Goal: Check status: Check status

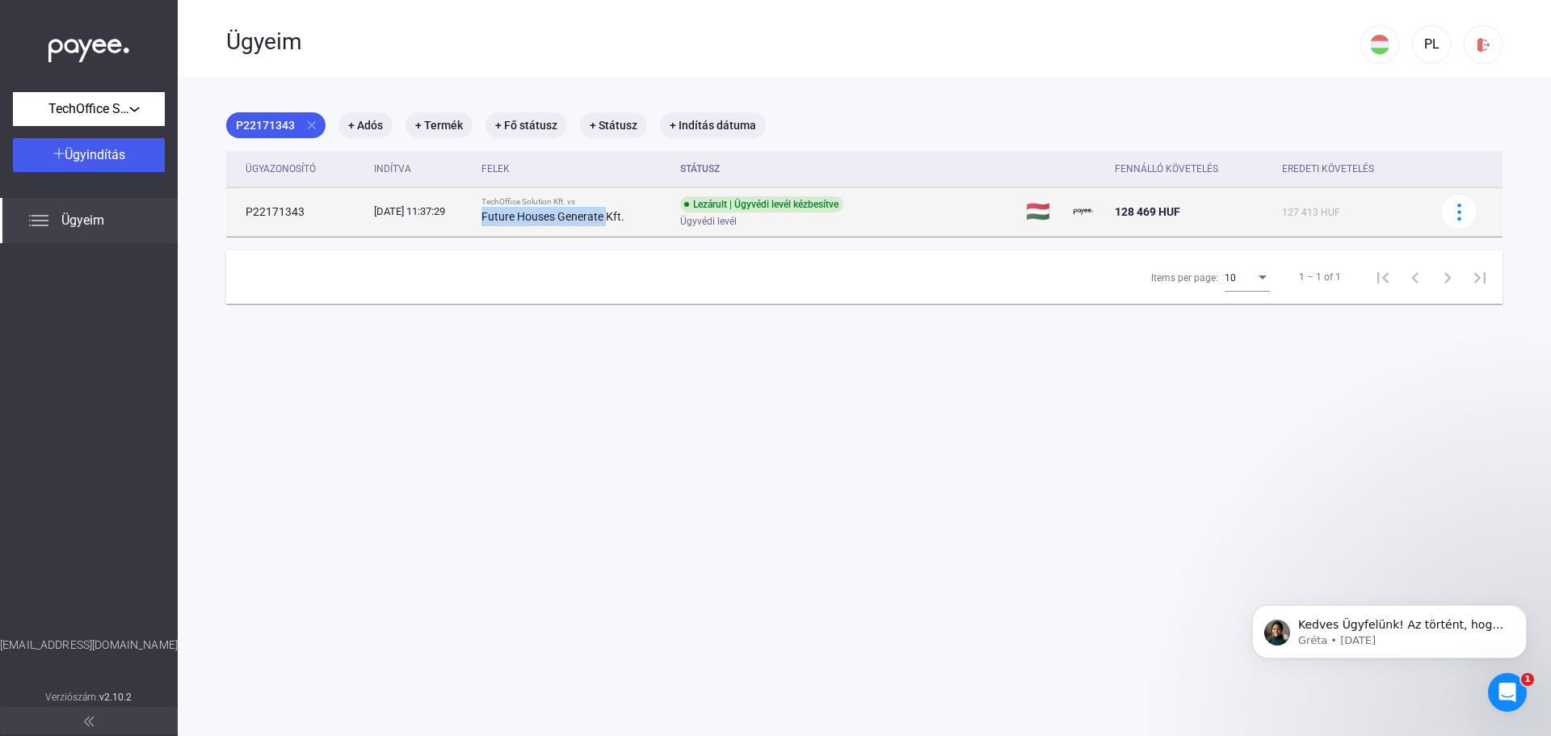
drag, startPoint x: 505, startPoint y: 216, endPoint x: 632, endPoint y: 217, distance: 126.9
click at [632, 217] on td "TechOffice Solution Kft. vs Future Houses Generate Kft." at bounding box center [575, 211] width 200 height 48
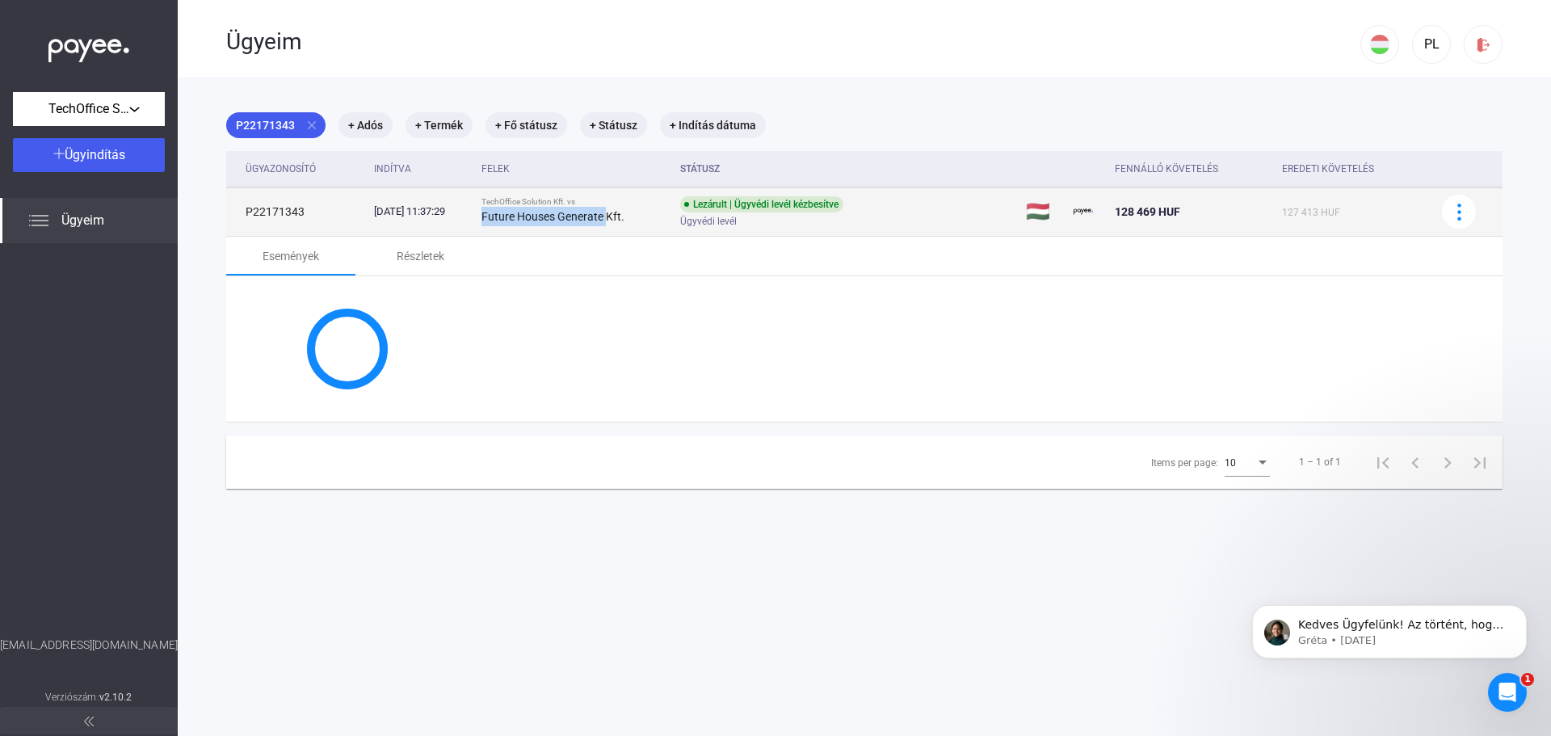
copy strong "Future Houses Generate"
